Goal: Transaction & Acquisition: Book appointment/travel/reservation

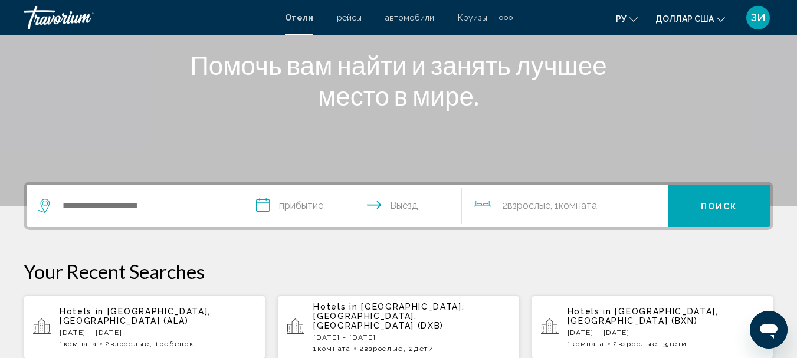
scroll to position [125, 0]
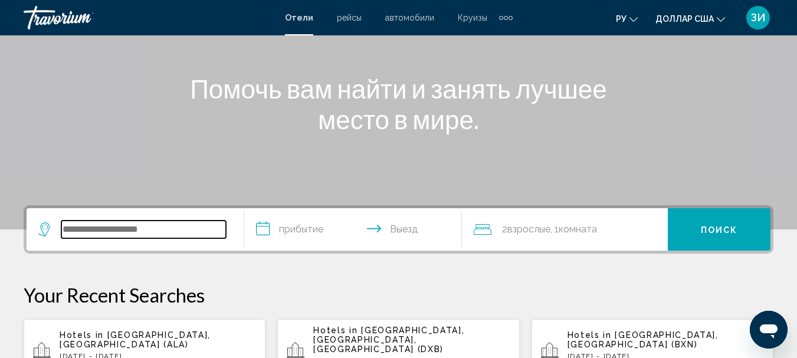
click at [88, 226] on input "Виджет поиска" at bounding box center [143, 230] width 165 height 18
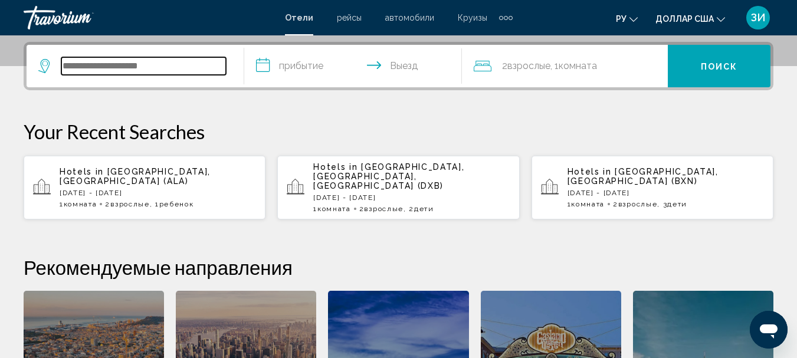
scroll to position [292, 0]
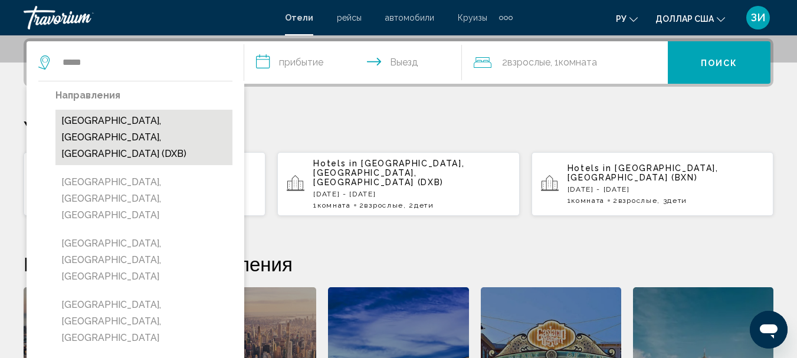
click at [112, 131] on button "[GEOGRAPHIC_DATA], [GEOGRAPHIC_DATA], [GEOGRAPHIC_DATA] (DXB)" at bounding box center [143, 137] width 177 height 55
type input "**********"
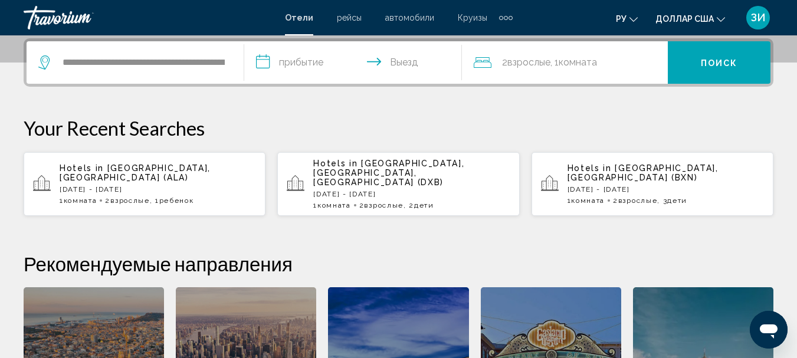
click at [289, 63] on input "**********" at bounding box center [355, 64] width 223 height 46
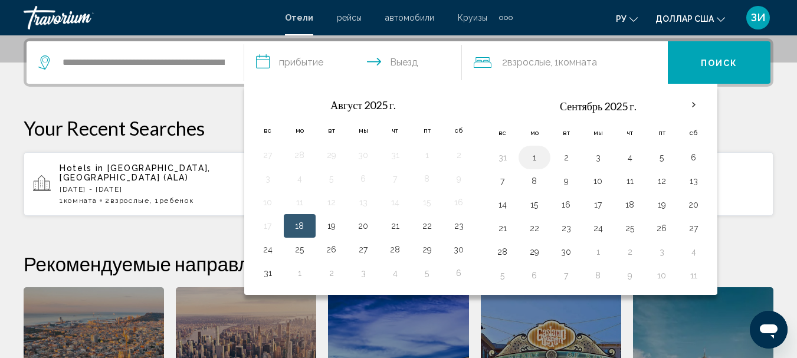
click at [538, 158] on button "1" at bounding box center [534, 157] width 19 height 17
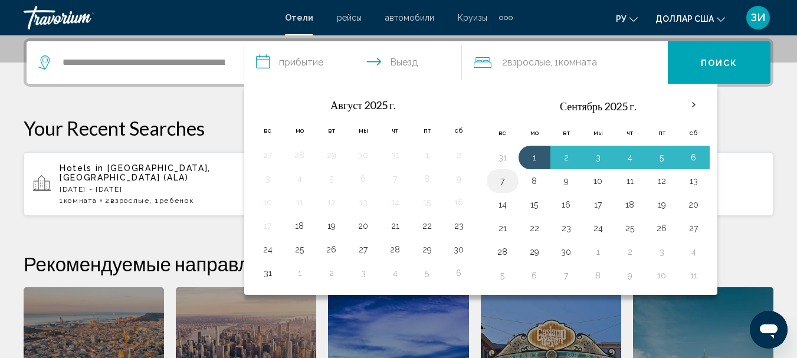
click at [505, 178] on button "7" at bounding box center [502, 181] width 19 height 17
type input "**********"
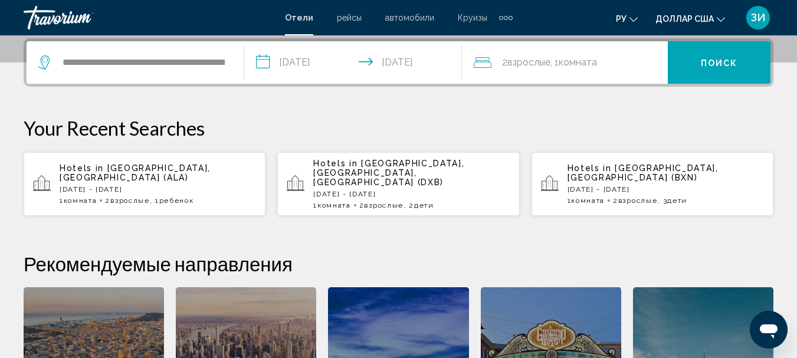
click at [590, 66] on font "Комната" at bounding box center [578, 62] width 38 height 11
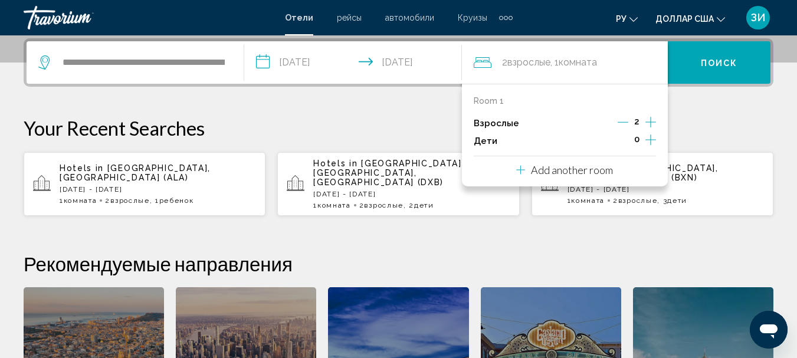
click at [647, 141] on icon "Increment children" at bounding box center [651, 140] width 11 height 14
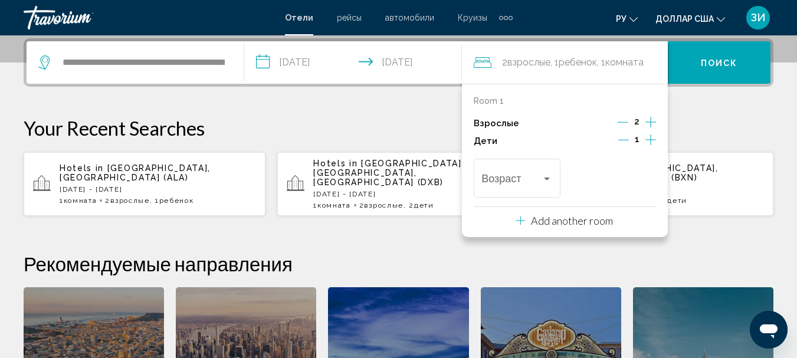
click at [647, 141] on icon "Increment children" at bounding box center [651, 140] width 11 height 14
click at [649, 126] on icon "Increment adults" at bounding box center [651, 122] width 11 height 14
click at [629, 142] on div "2" at bounding box center [637, 141] width 38 height 18
click at [624, 140] on icon "Decrement children" at bounding box center [623, 140] width 11 height 1
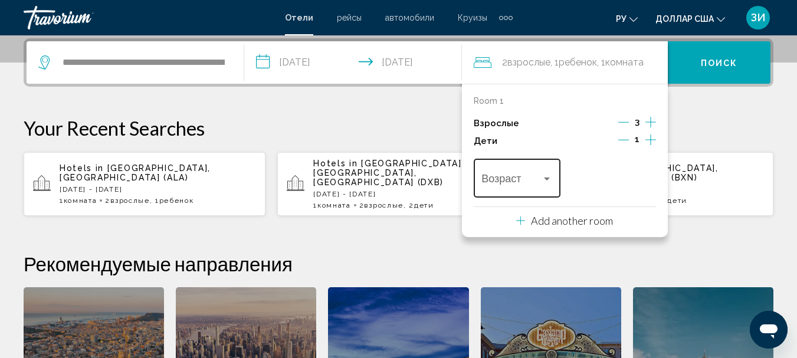
click at [547, 176] on div "Travelers: 3 adults, 1 child" at bounding box center [547, 178] width 11 height 9
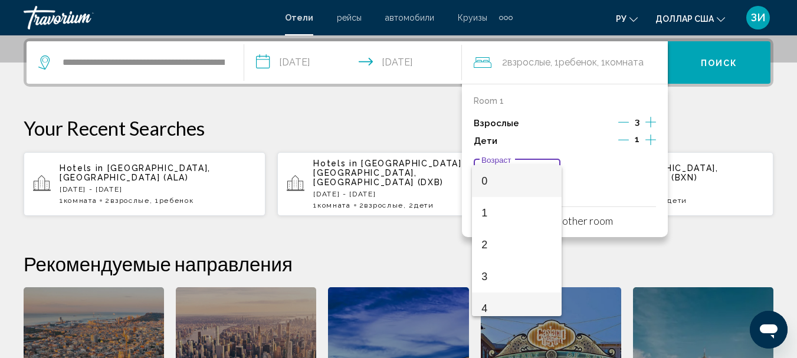
click at [493, 304] on span "4" at bounding box center [517, 309] width 71 height 32
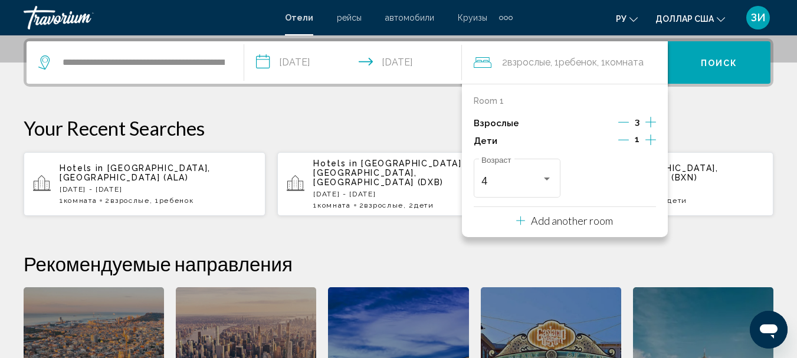
click at [395, 252] on h2 "Рекомендуемые направления" at bounding box center [399, 264] width 750 height 24
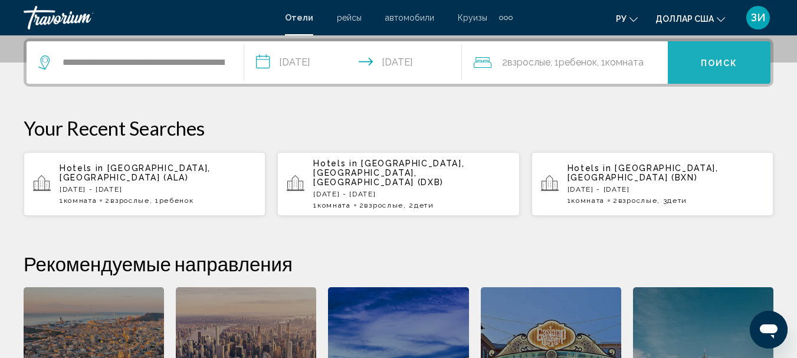
click at [700, 61] on button "Поиск" at bounding box center [719, 62] width 103 height 42
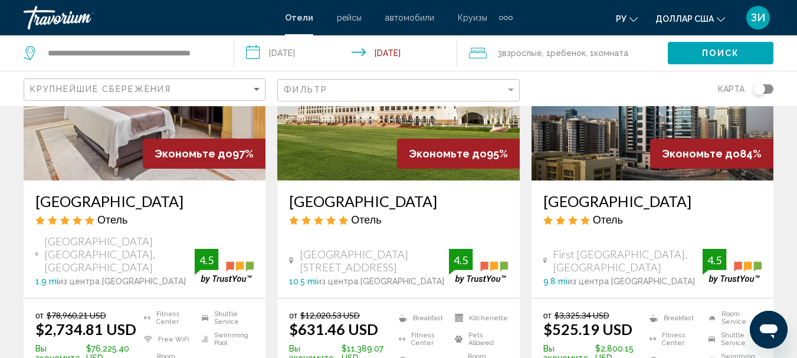
scroll to position [175, 0]
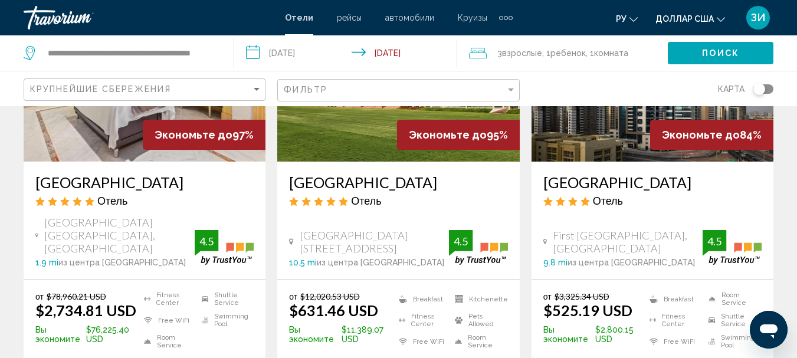
click at [357, 146] on img "Основное содержание" at bounding box center [398, 67] width 242 height 189
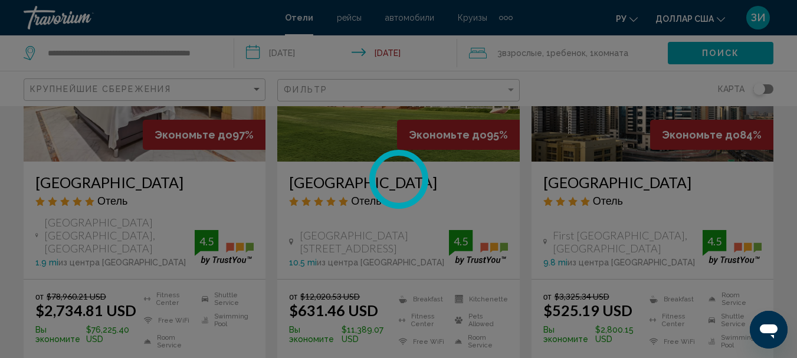
click at [357, 146] on div "**********" at bounding box center [398, 4] width 797 height 358
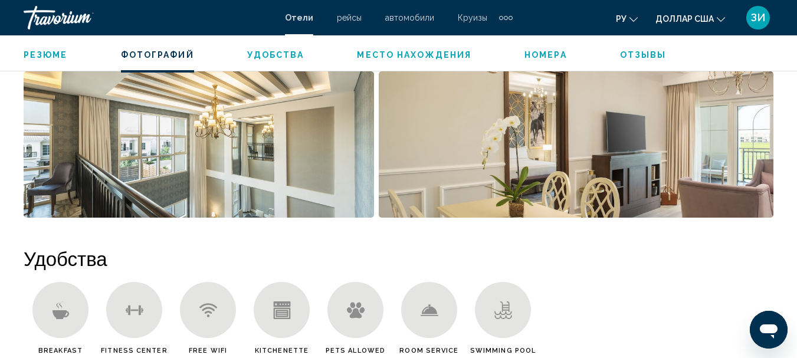
scroll to position [658, 0]
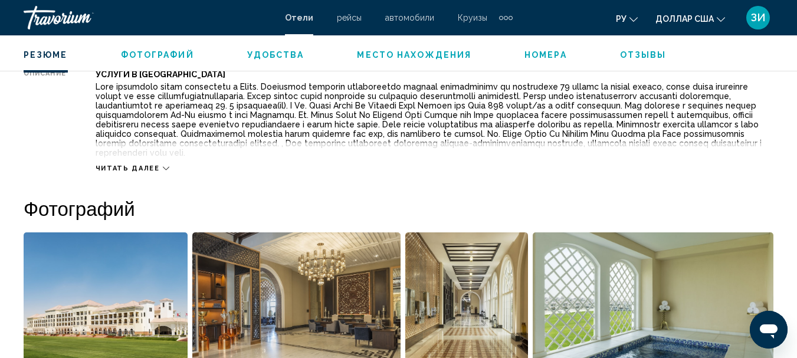
click at [642, 298] on img "Open full-screen image slider" at bounding box center [653, 306] width 241 height 146
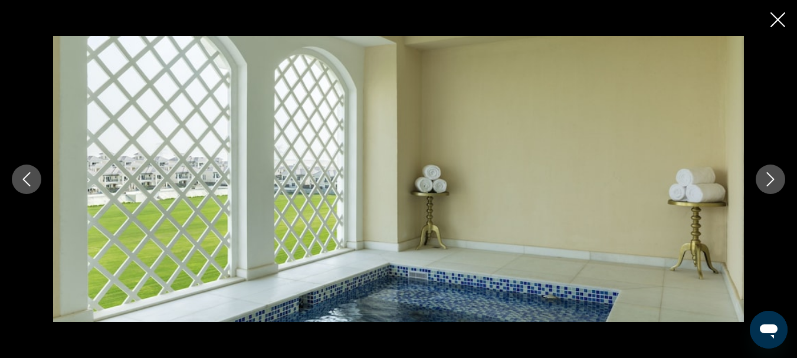
click at [763, 181] on button "Next image" at bounding box center [771, 180] width 30 height 30
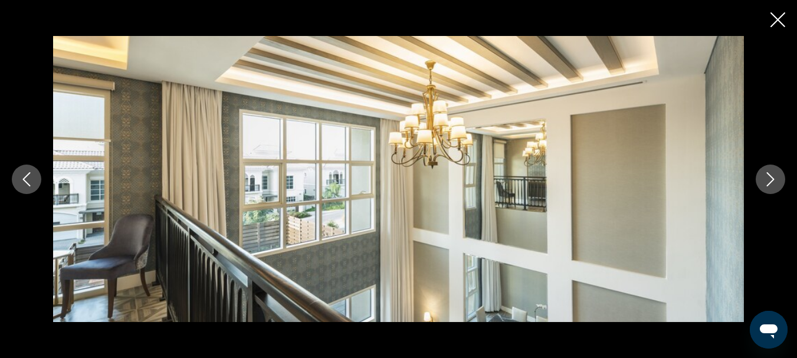
click at [763, 181] on button "Next image" at bounding box center [771, 180] width 30 height 30
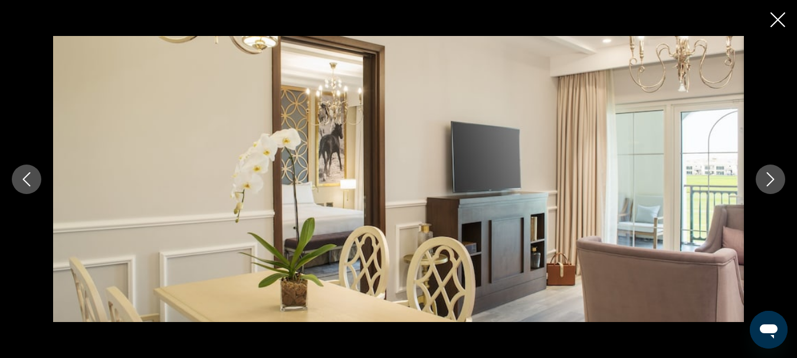
click at [763, 181] on button "Next image" at bounding box center [771, 180] width 30 height 30
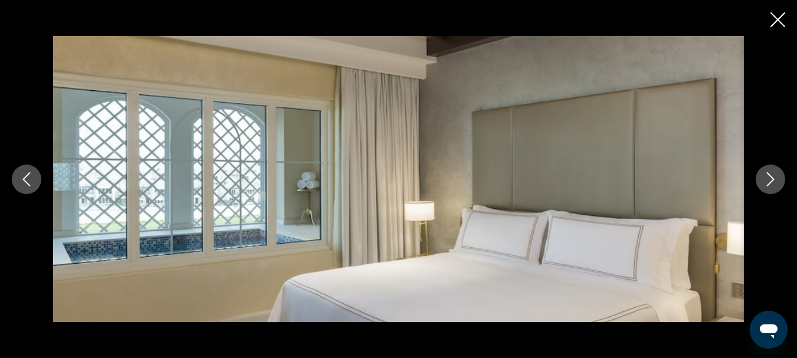
click at [763, 181] on button "Next image" at bounding box center [771, 180] width 30 height 30
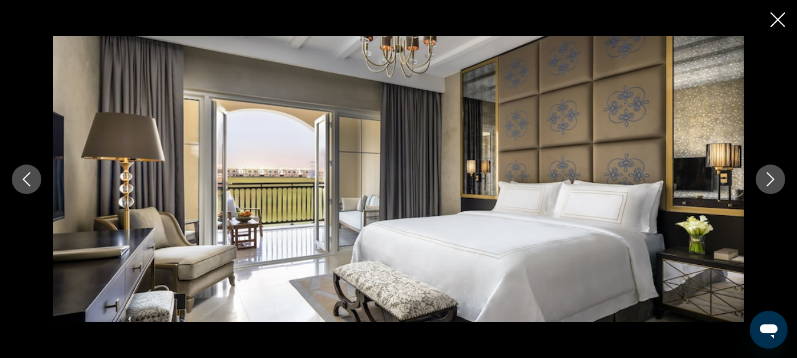
click at [763, 181] on button "Next image" at bounding box center [771, 180] width 30 height 30
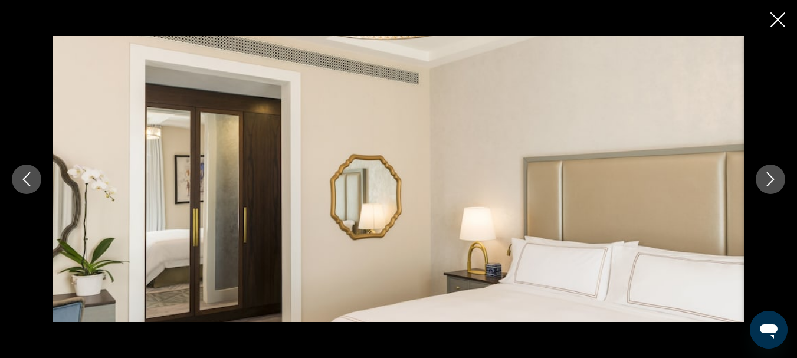
click at [763, 181] on button "Next image" at bounding box center [771, 180] width 30 height 30
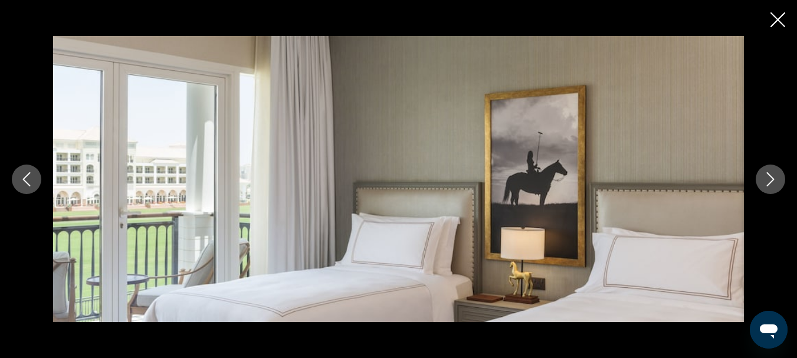
click at [763, 181] on button "Next image" at bounding box center [771, 180] width 30 height 30
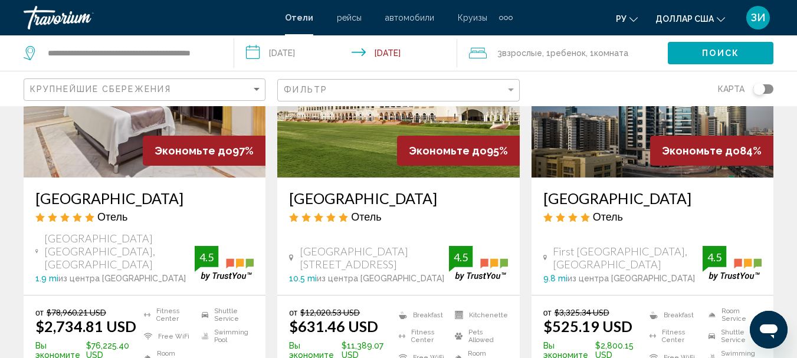
scroll to position [148, 0]
